Goal: Task Accomplishment & Management: Use online tool/utility

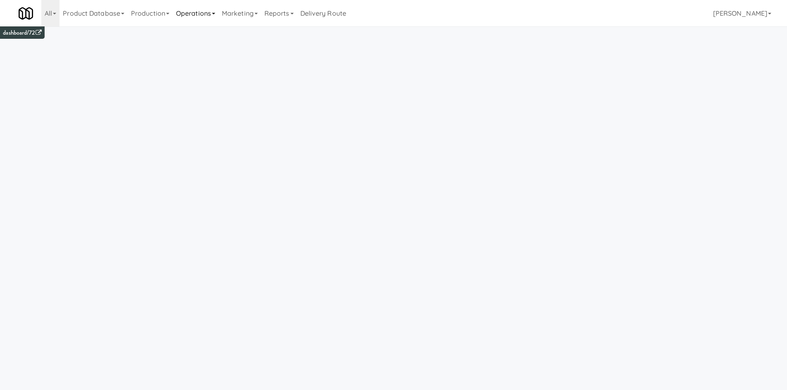
click at [192, 7] on link "Operations" at bounding box center [196, 13] width 46 height 26
click at [216, 116] on link "Cabinets" at bounding box center [206, 118] width 66 height 15
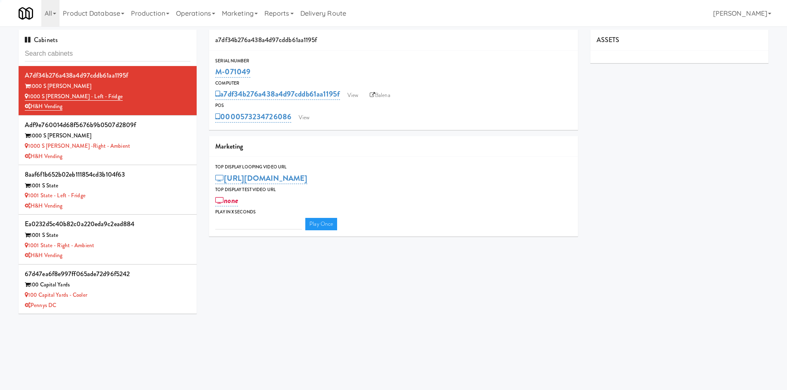
type input "3"
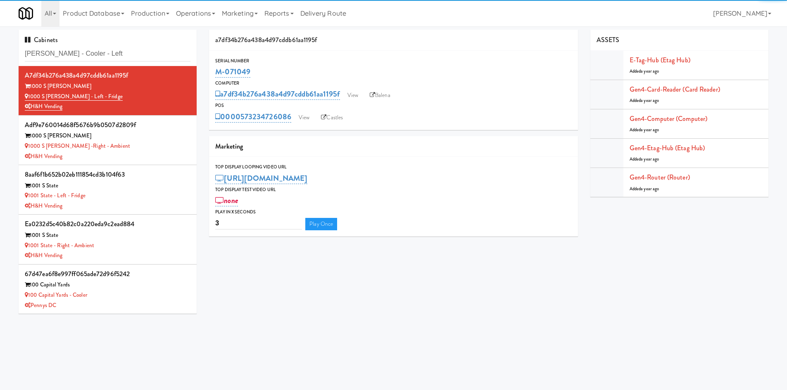
type input "Kelvin - Cooler - Left"
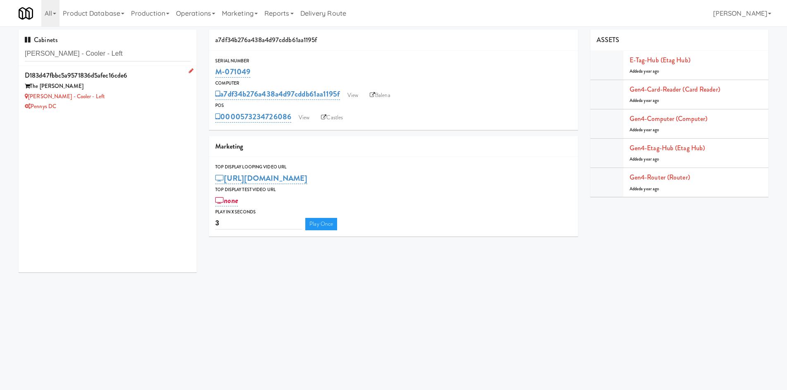
click at [128, 97] on div "Kelvin - Cooler - Left" at bounding box center [108, 97] width 166 height 10
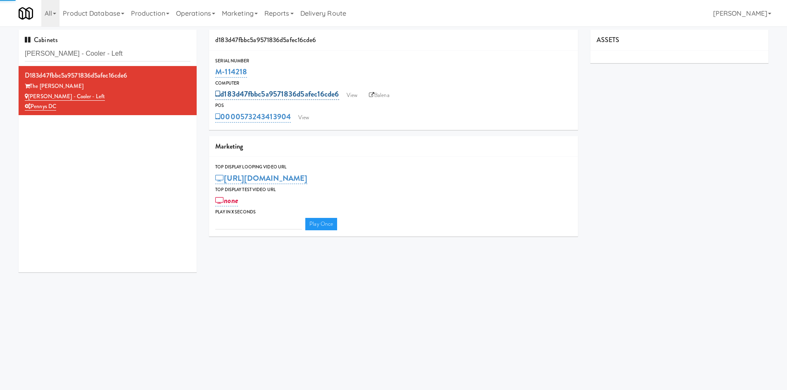
type input "3"
click at [347, 93] on link "View" at bounding box center [351, 95] width 19 height 12
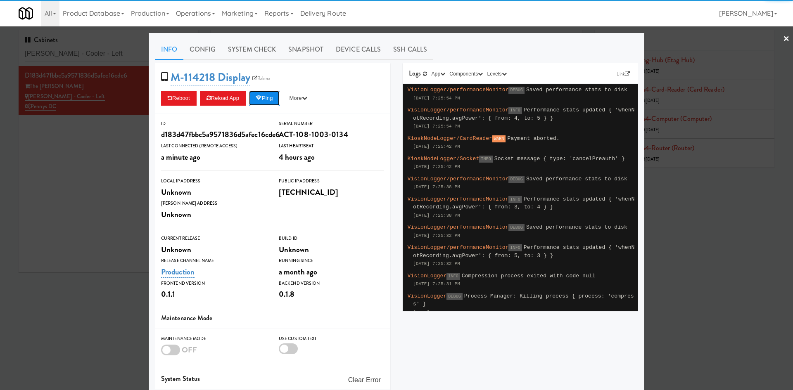
click at [273, 101] on button "Ping" at bounding box center [264, 98] width 31 height 15
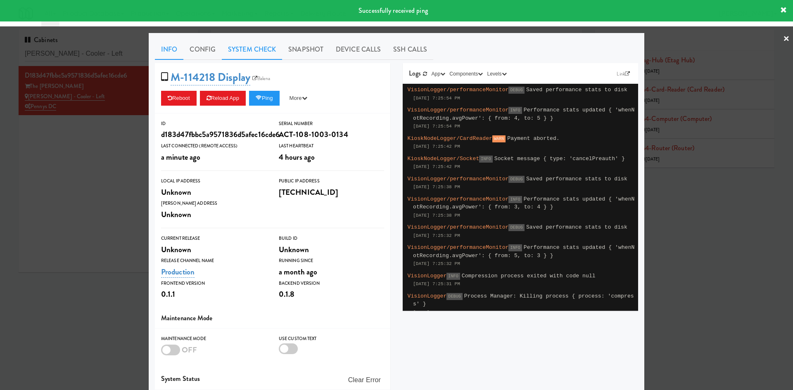
click at [253, 48] on link "System Check" at bounding box center [252, 49] width 60 height 21
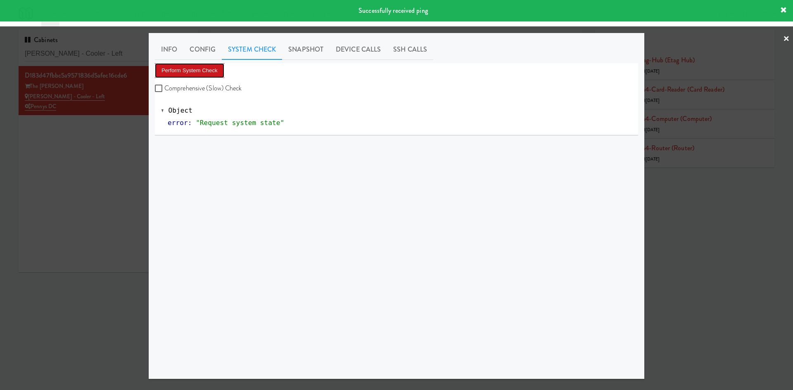
click at [200, 76] on button "Perform System Check" at bounding box center [189, 70] width 69 height 15
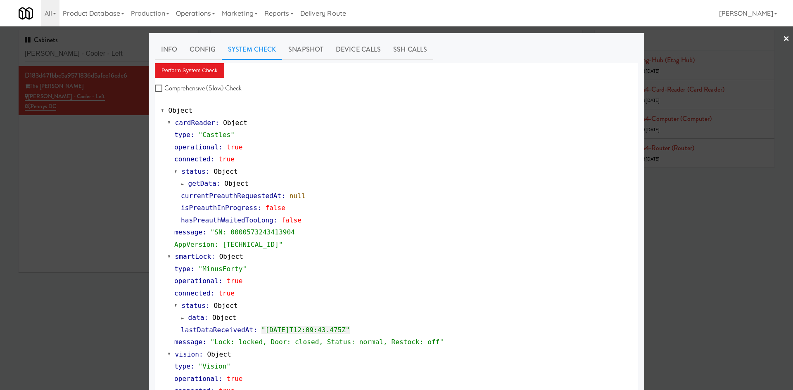
click at [93, 226] on div at bounding box center [396, 195] width 793 height 390
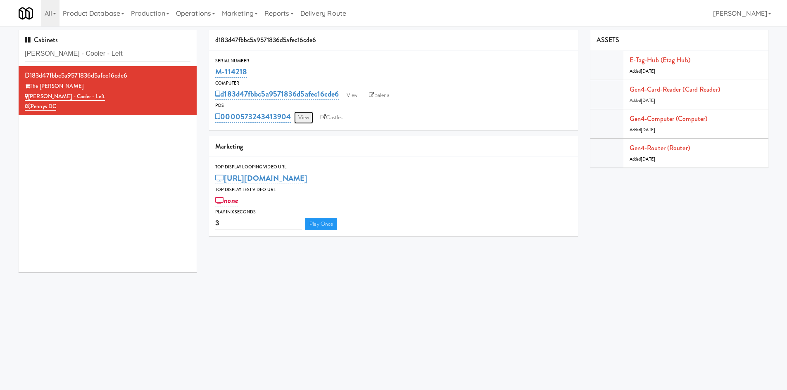
click at [297, 120] on link "View" at bounding box center [303, 118] width 19 height 12
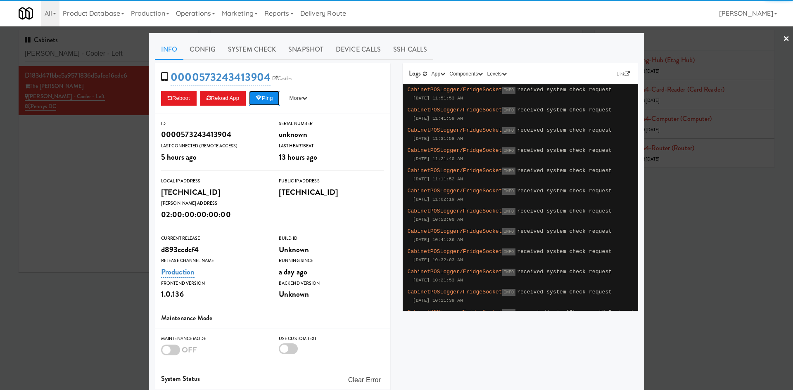
click at [257, 102] on button "Ping" at bounding box center [264, 98] width 31 height 15
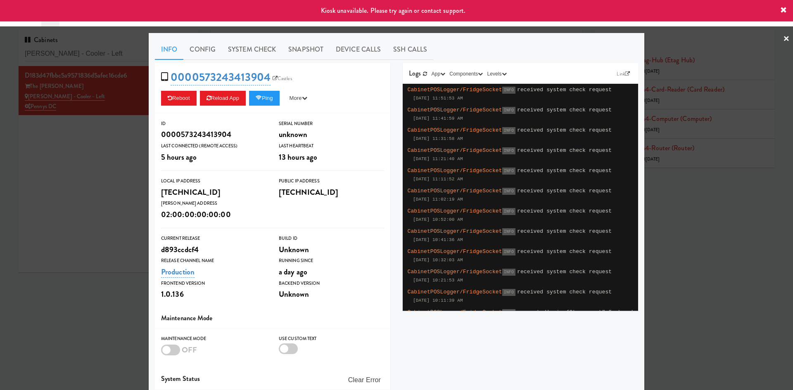
click at [126, 212] on div at bounding box center [396, 195] width 793 height 390
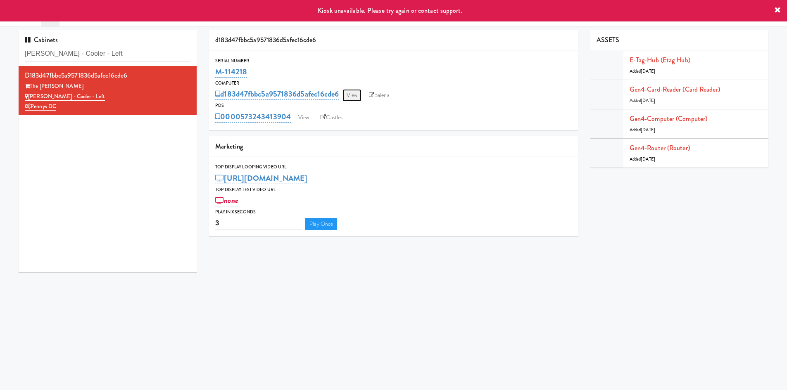
click at [352, 95] on link "View" at bounding box center [351, 95] width 19 height 12
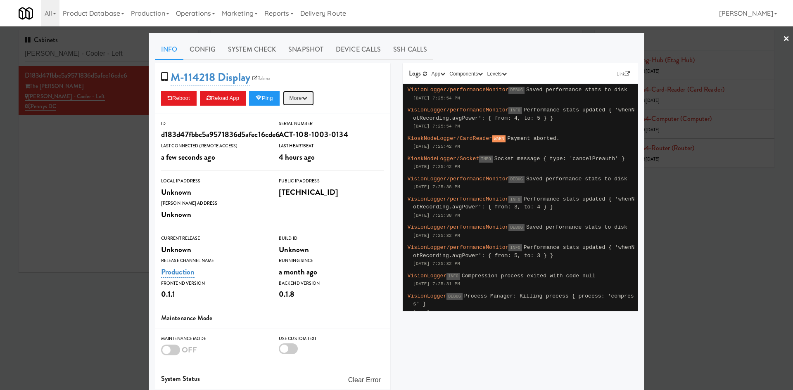
click at [289, 95] on button "More" at bounding box center [298, 98] width 31 height 15
click at [269, 83] on span "M-114218 Display Balena" at bounding box center [218, 77] width 115 height 16
click at [264, 80] on link "Balena" at bounding box center [261, 78] width 22 height 8
click at [273, 94] on button "Ping" at bounding box center [264, 98] width 31 height 15
click at [267, 97] on button "Ping" at bounding box center [264, 98] width 31 height 15
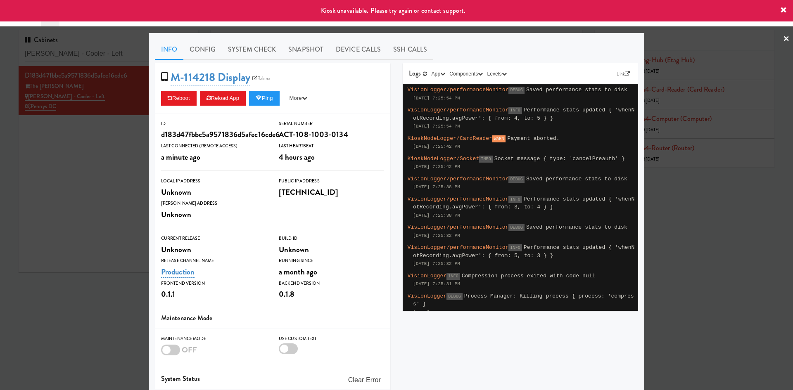
click at [112, 206] on div at bounding box center [396, 195] width 793 height 390
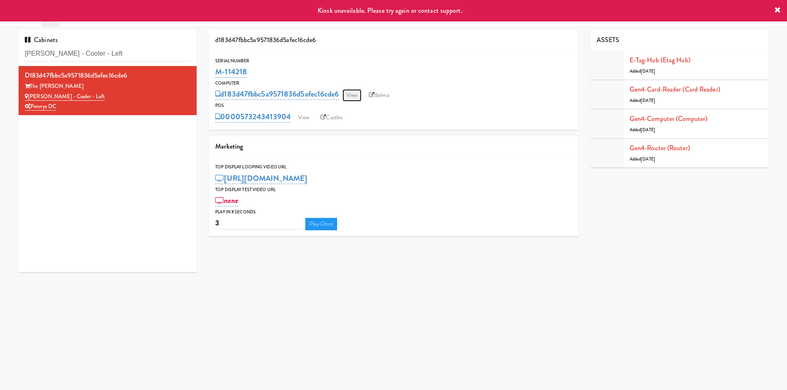
click at [351, 93] on link "View" at bounding box center [351, 95] width 19 height 12
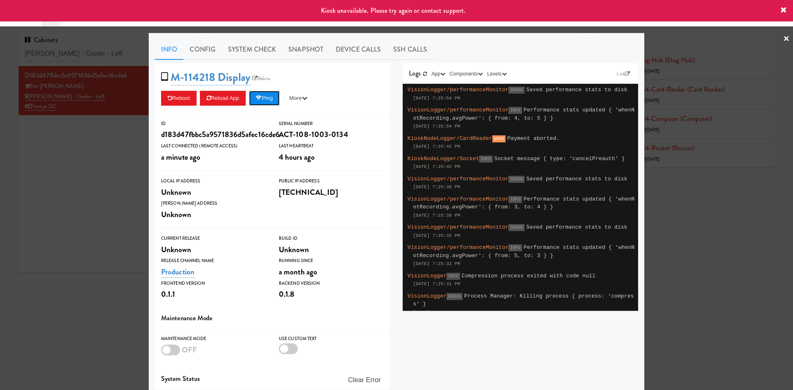
click at [265, 102] on button "Ping" at bounding box center [264, 98] width 31 height 15
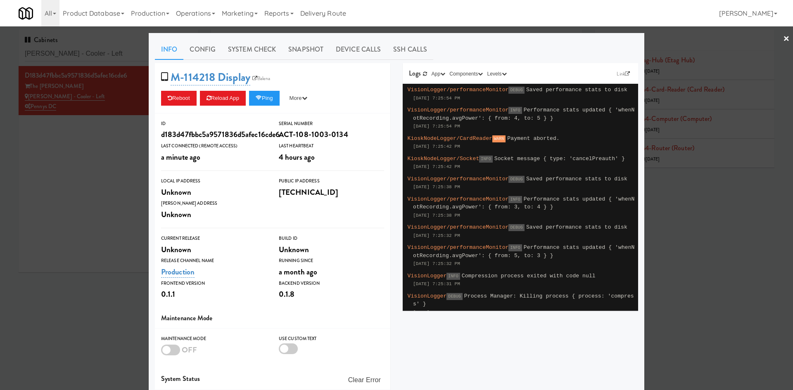
click at [93, 233] on div at bounding box center [396, 195] width 793 height 390
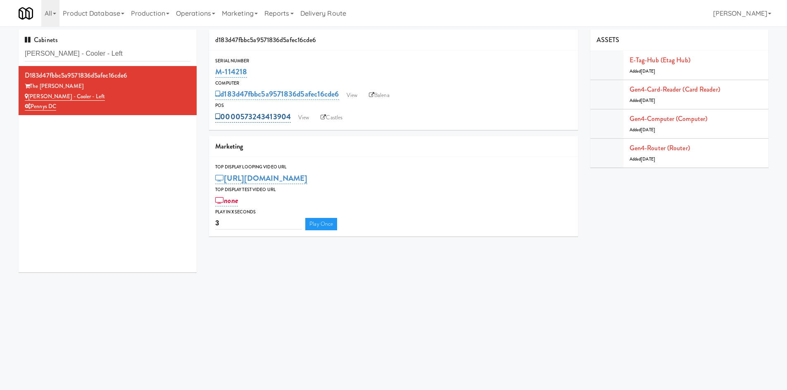
drag, startPoint x: 232, startPoint y: 106, endPoint x: 290, endPoint y: 116, distance: 59.2
click at [290, 116] on div "POS 0000573243413904 View Castles" at bounding box center [393, 113] width 369 height 22
copy div "0000573243413904"
click at [355, 94] on link "View" at bounding box center [351, 95] width 19 height 12
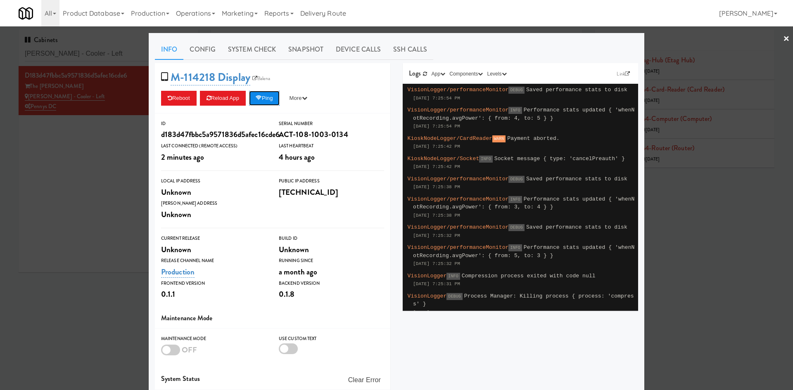
click at [257, 98] on icon at bounding box center [259, 97] width 6 height 5
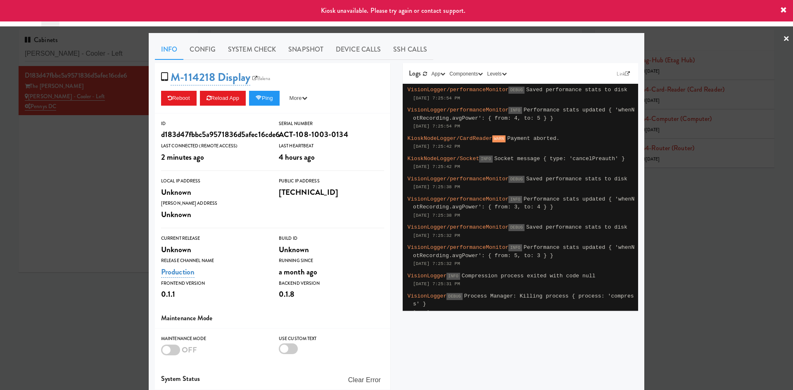
click at [51, 210] on div at bounding box center [396, 195] width 793 height 390
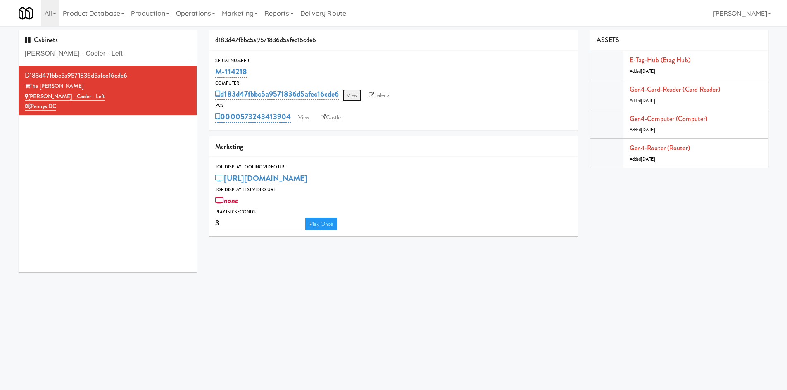
click at [352, 94] on link "View" at bounding box center [351, 95] width 19 height 12
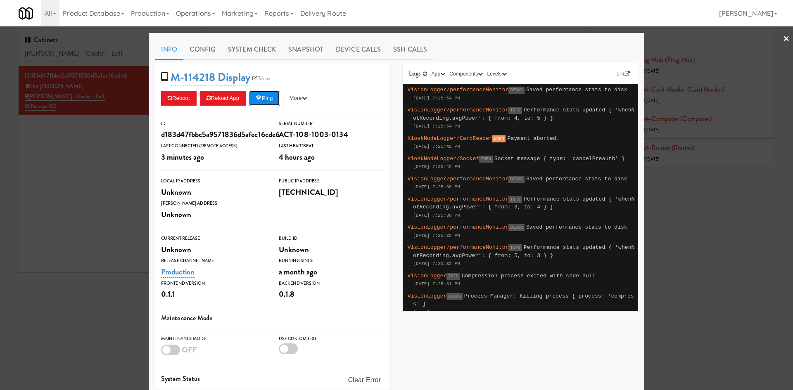
click at [271, 102] on button "Ping" at bounding box center [264, 98] width 31 height 15
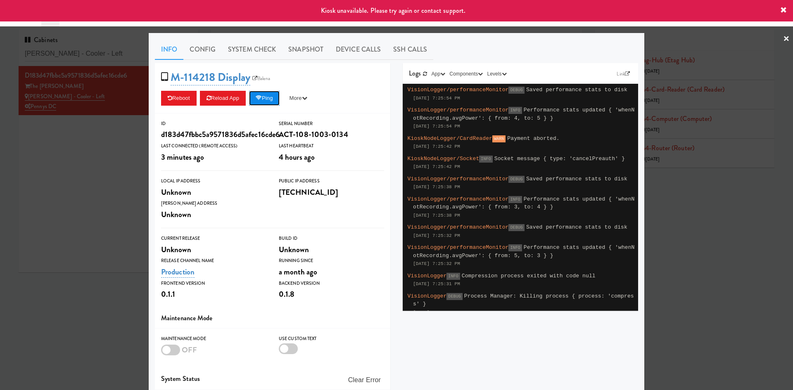
click at [265, 102] on button "Ping" at bounding box center [264, 98] width 31 height 15
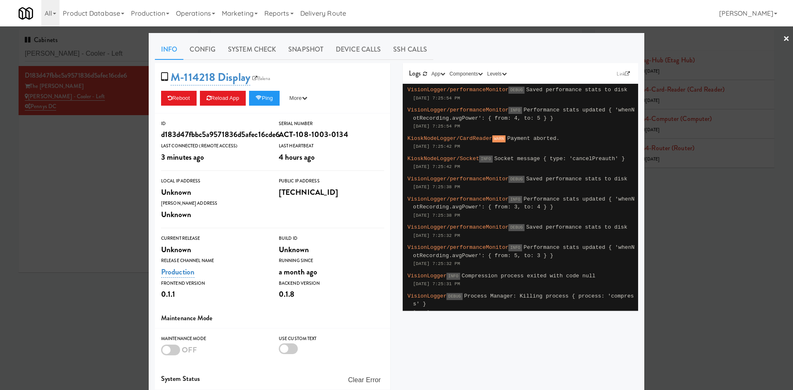
click at [121, 182] on div at bounding box center [396, 195] width 793 height 390
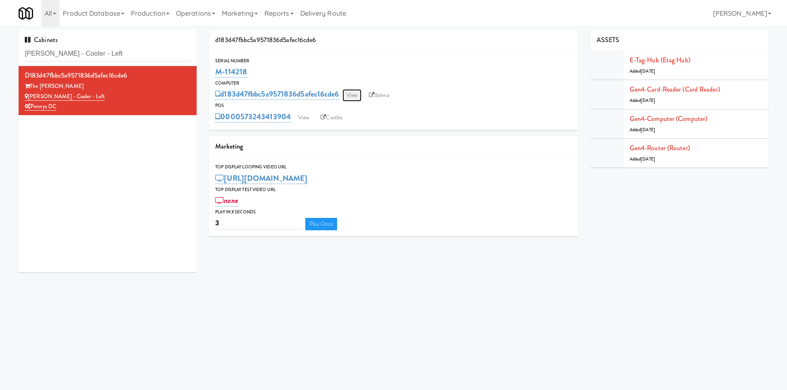
click at [350, 89] on link "View" at bounding box center [351, 95] width 19 height 12
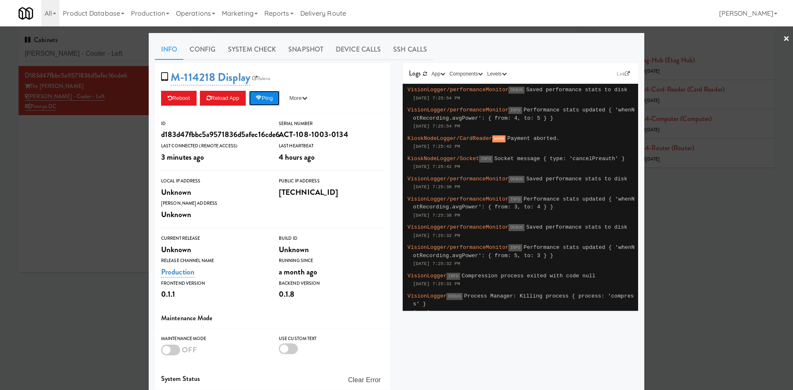
click at [264, 100] on button "Ping" at bounding box center [264, 98] width 31 height 15
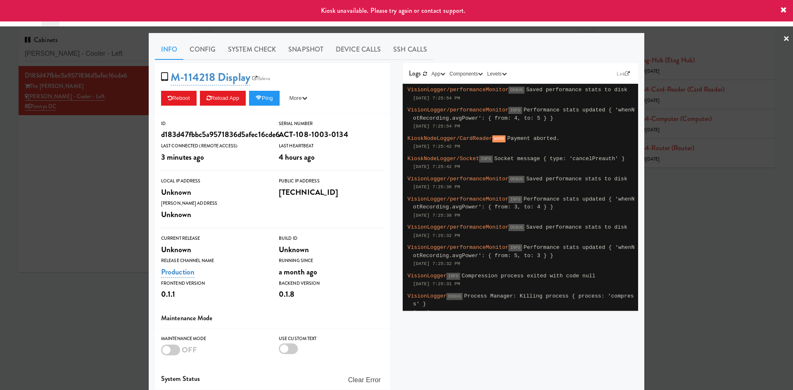
click at [124, 146] on div at bounding box center [396, 195] width 793 height 390
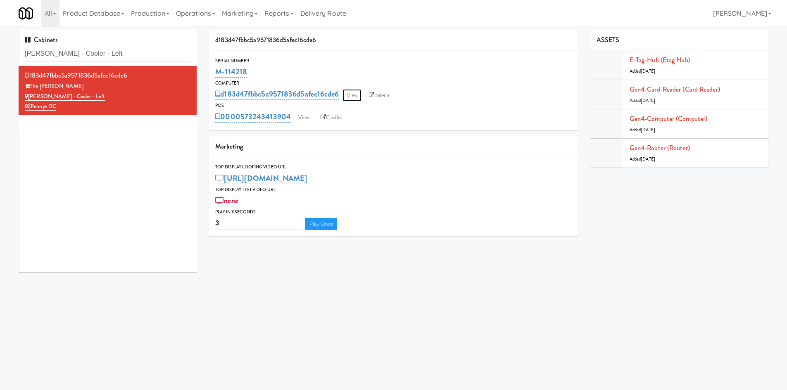
drag, startPoint x: 356, startPoint y: 95, endPoint x: 345, endPoint y: 95, distance: 11.2
click at [345, 95] on link "View" at bounding box center [351, 95] width 19 height 12
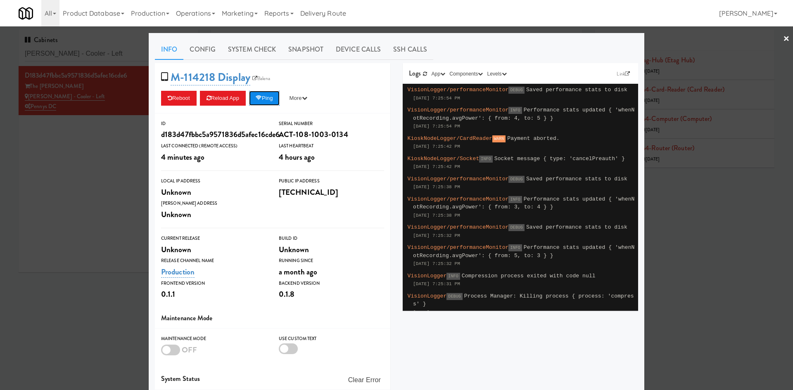
click at [262, 102] on button "Ping" at bounding box center [264, 98] width 31 height 15
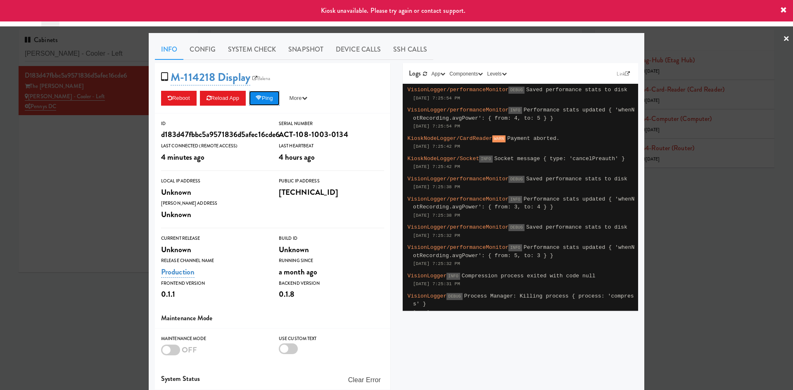
click at [266, 96] on button "Ping" at bounding box center [264, 98] width 31 height 15
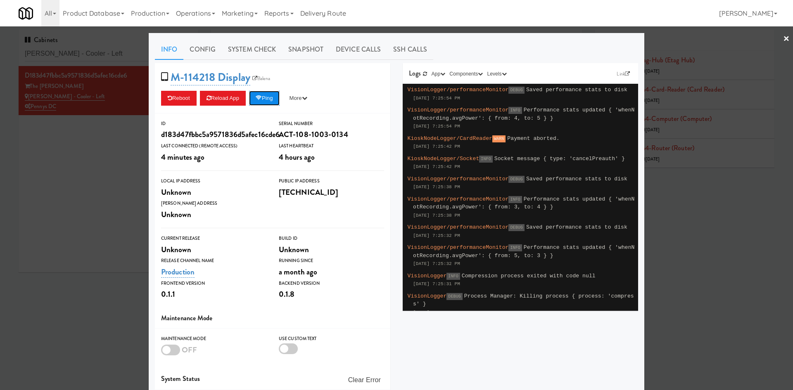
click at [265, 97] on button "Ping" at bounding box center [264, 98] width 31 height 15
click at [273, 99] on button "Ping" at bounding box center [264, 98] width 31 height 15
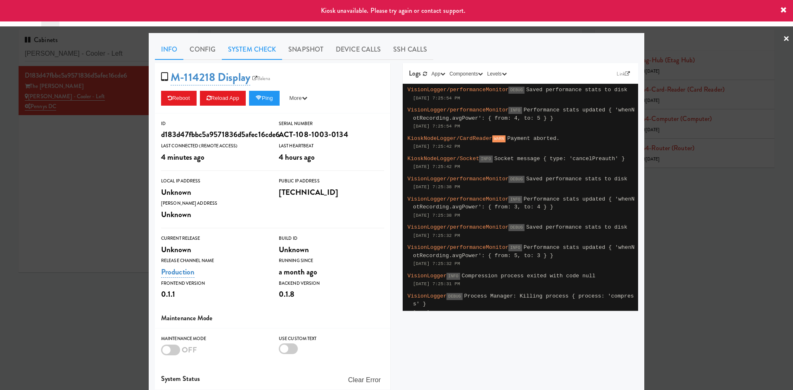
click at [254, 54] on link "System Check" at bounding box center [252, 49] width 60 height 21
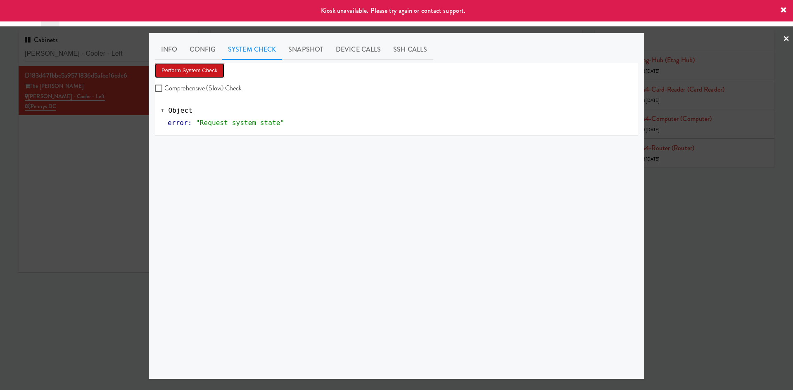
click at [211, 71] on button "Perform System Check" at bounding box center [189, 70] width 69 height 15
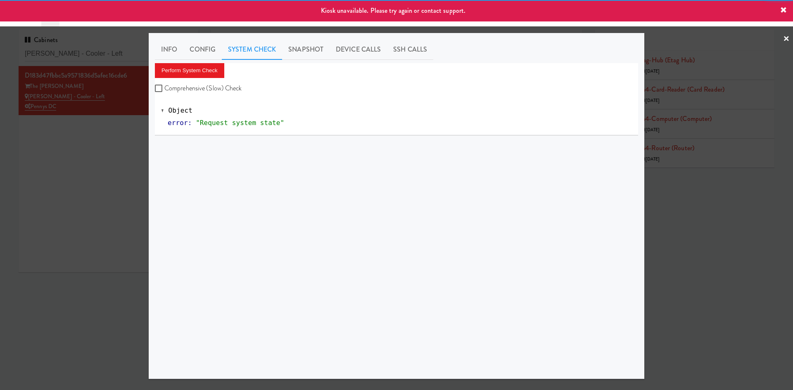
click at [87, 191] on div at bounding box center [396, 195] width 793 height 390
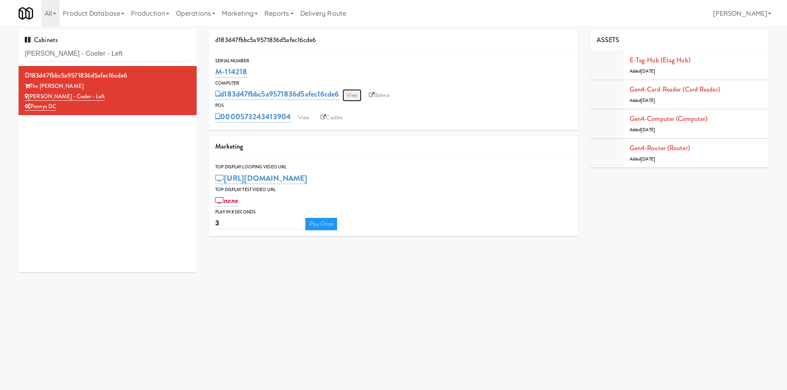
click at [347, 94] on link "View" at bounding box center [351, 95] width 19 height 12
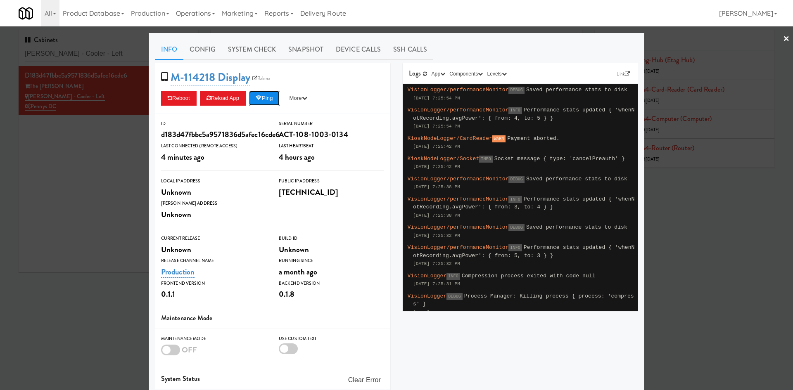
click at [262, 102] on button "Ping" at bounding box center [264, 98] width 31 height 15
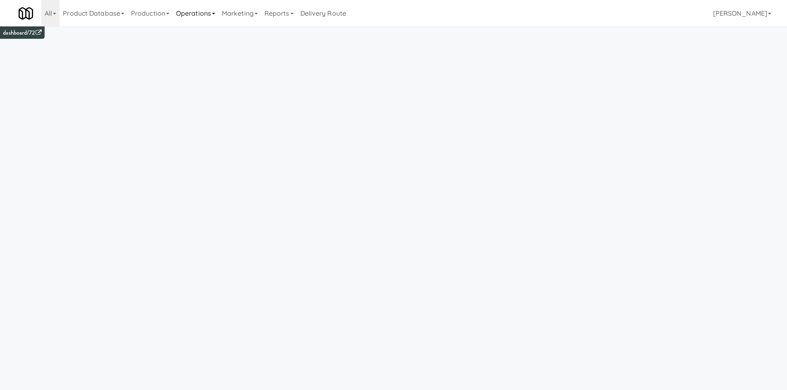
click at [188, 10] on link "Operations" at bounding box center [196, 13] width 46 height 26
click at [213, 105] on link "Towers" at bounding box center [206, 103] width 66 height 15
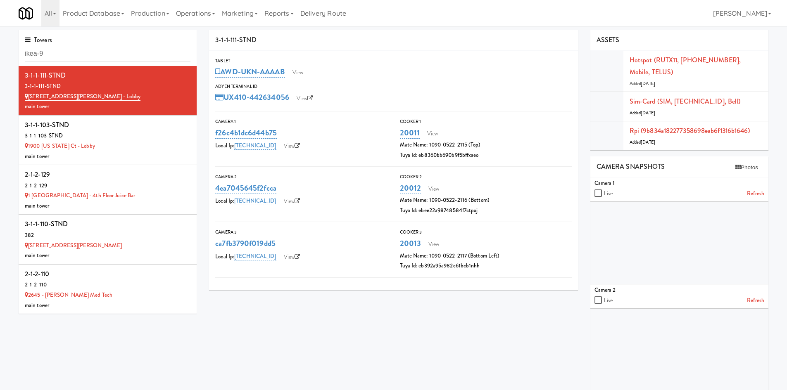
type input "ikea-9"
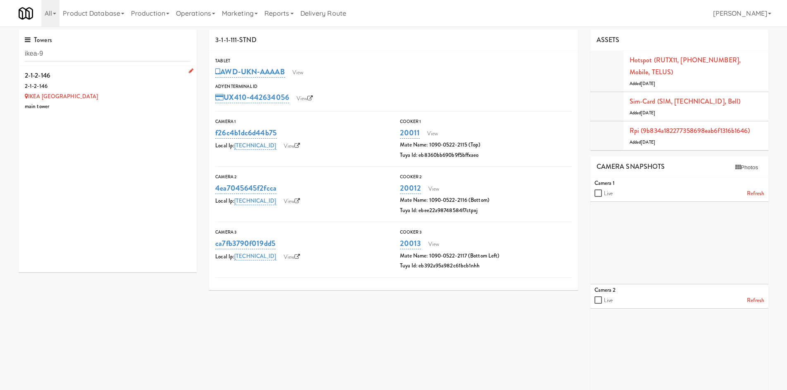
click at [143, 91] on div "2-1-2-146" at bounding box center [108, 86] width 166 height 10
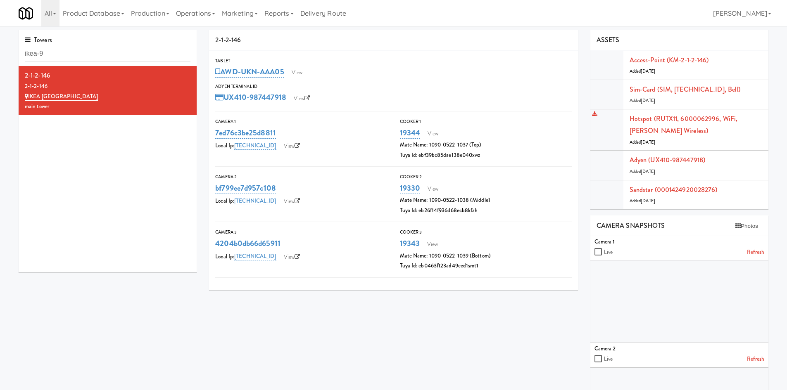
drag, startPoint x: 679, startPoint y: 108, endPoint x: 716, endPoint y: 121, distance: 38.9
click at [716, 121] on ul "Access-point (KM-2-1-2-146) Added 3 years ago Sim-card (SIM, 890117032783426215…" at bounding box center [679, 130] width 178 height 159
click at [190, 14] on link "Operations" at bounding box center [196, 13] width 46 height 26
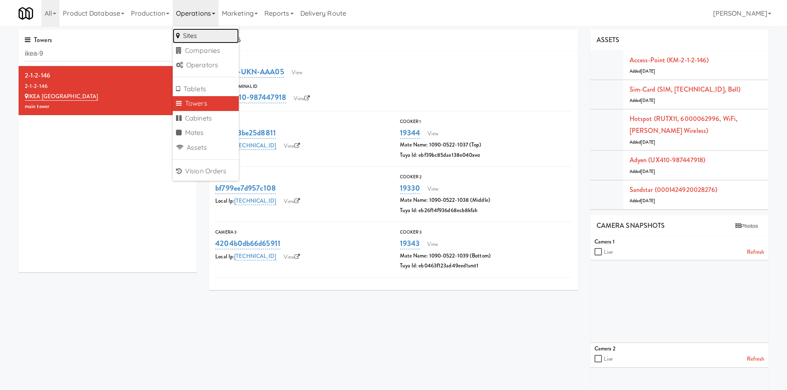
click at [189, 33] on link "Sites" at bounding box center [206, 36] width 66 height 15
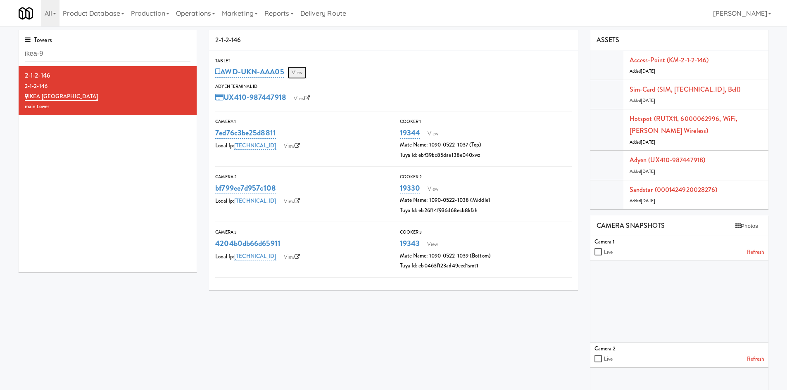
click at [302, 74] on link "View" at bounding box center [297, 73] width 19 height 12
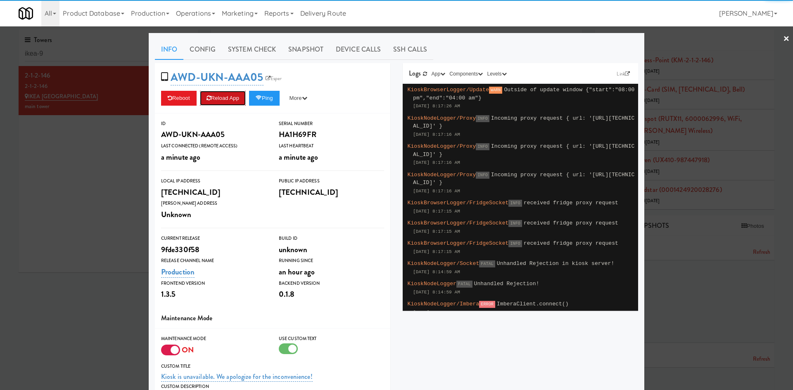
click at [226, 97] on button "Reload App" at bounding box center [223, 98] width 46 height 15
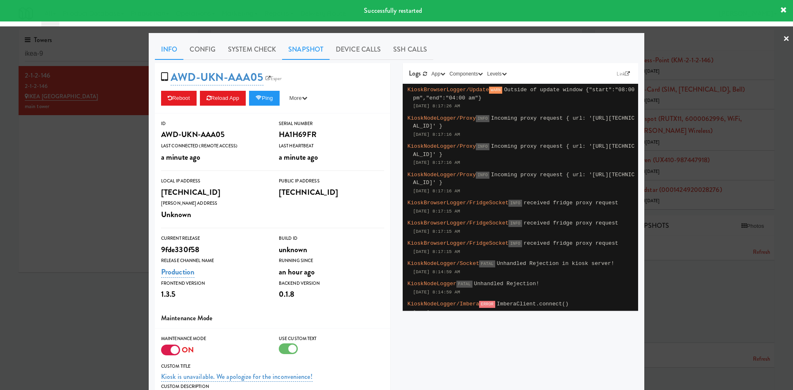
click at [295, 50] on link "Snapshot" at bounding box center [306, 49] width 48 height 21
click at [59, 233] on div at bounding box center [396, 195] width 793 height 390
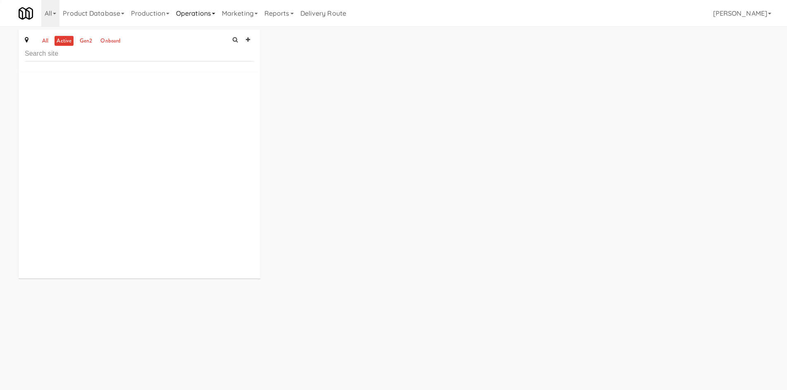
click at [209, 16] on link "Operations" at bounding box center [196, 13] width 46 height 26
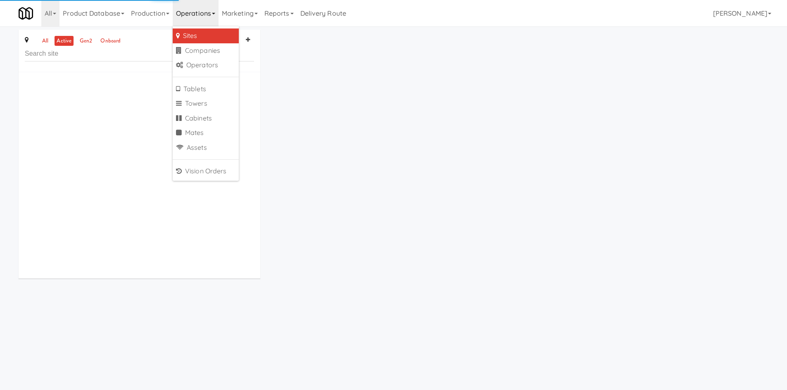
click at [131, 39] on div "all active gen2 onboard" at bounding box center [140, 51] width 242 height 43
click at [126, 57] on input "text" at bounding box center [139, 53] width 229 height 15
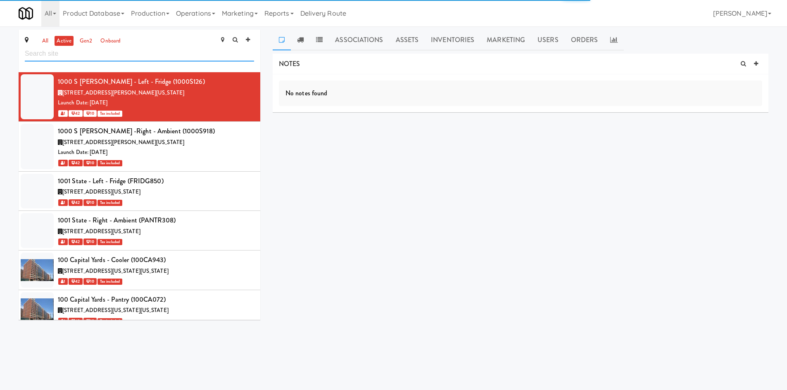
click at [126, 57] on input "text" at bounding box center [139, 53] width 229 height 15
type input "ikea-9"
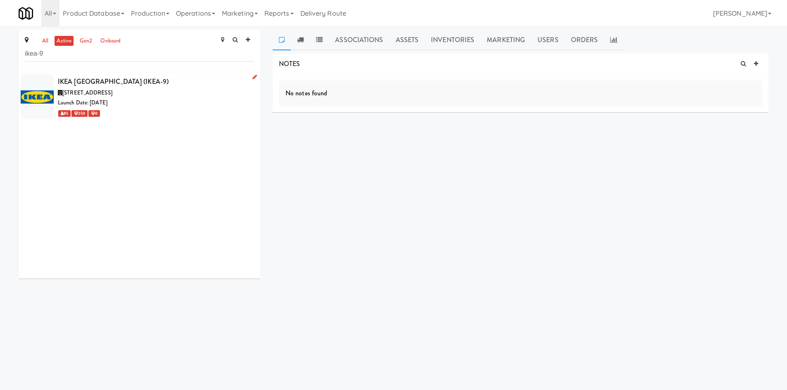
click at [205, 93] on div "300 Borough Dr, Toronto ON" at bounding box center [156, 93] width 196 height 10
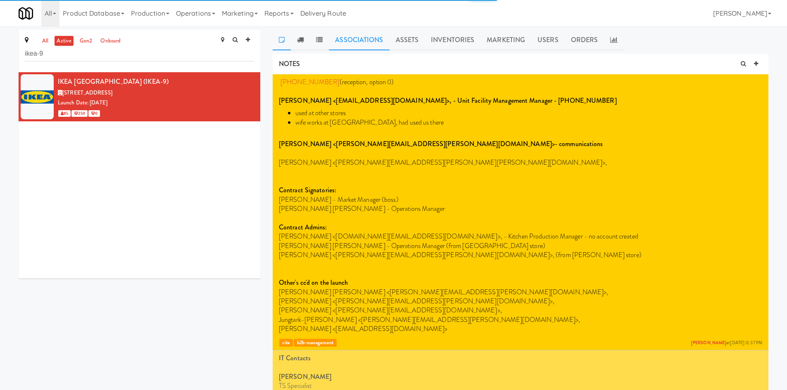
click at [380, 40] on link "Associations" at bounding box center [359, 40] width 60 height 21
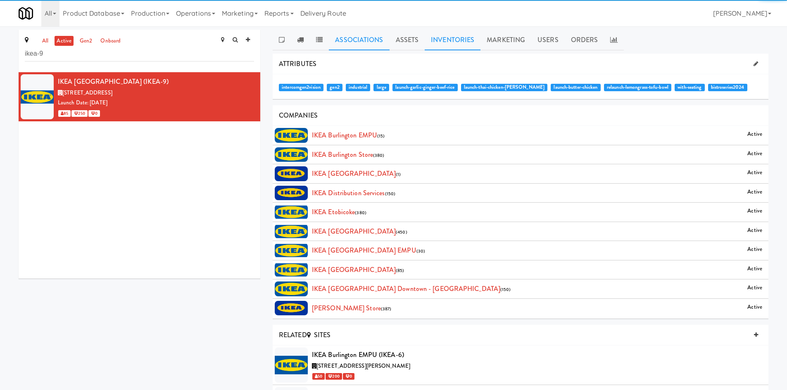
click at [471, 37] on link "Inventories" at bounding box center [453, 40] width 56 height 21
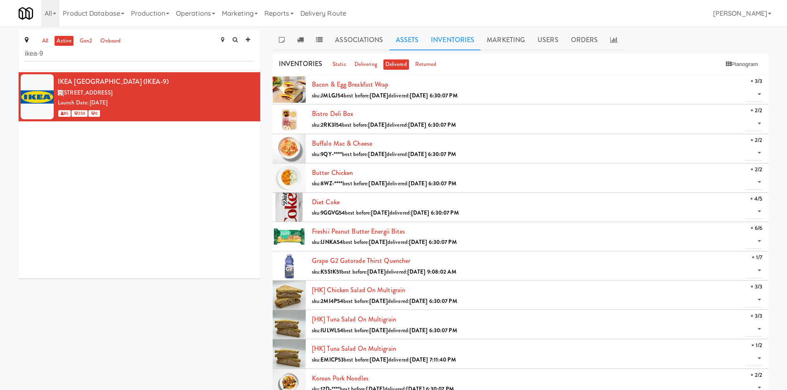
click at [417, 37] on link "Assets" at bounding box center [408, 40] width 36 height 21
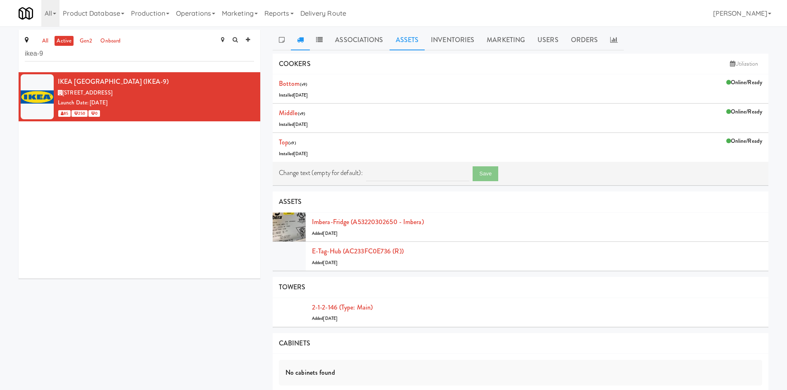
click at [297, 38] on icon at bounding box center [300, 39] width 7 height 7
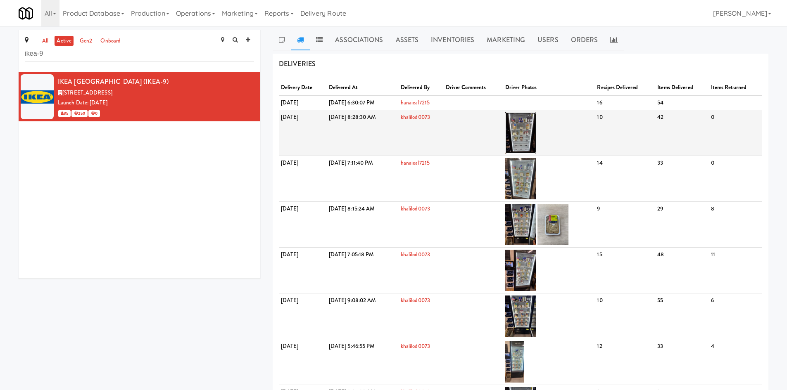
click at [536, 135] on img at bounding box center [520, 132] width 31 height 41
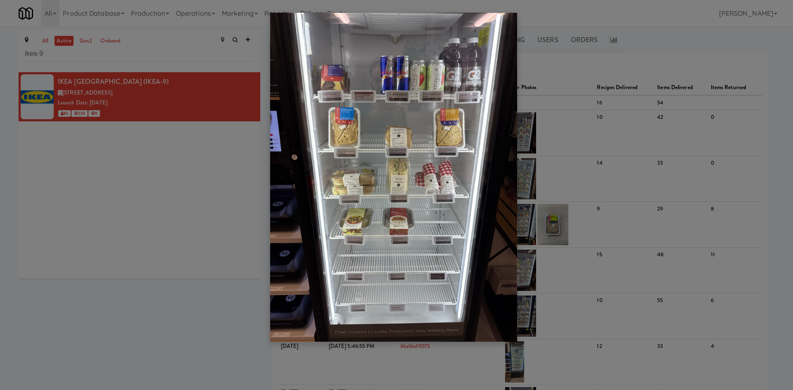
click at [235, 229] on div at bounding box center [396, 195] width 793 height 390
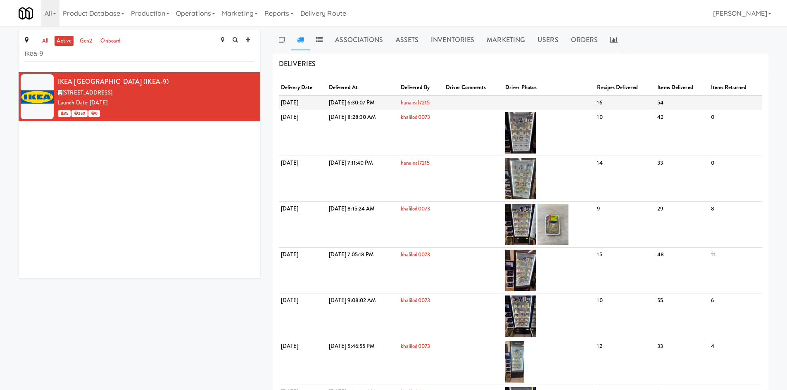
drag, startPoint x: 368, startPoint y: 103, endPoint x: 426, endPoint y: 106, distance: 57.9
click at [399, 106] on td "Aug 17, 2025 6:30:07 PM" at bounding box center [363, 102] width 72 height 15
copy td "Aug 17, 2025 6:30:07 PM"
